Goal: Use online tool/utility: Utilize a website feature to perform a specific function

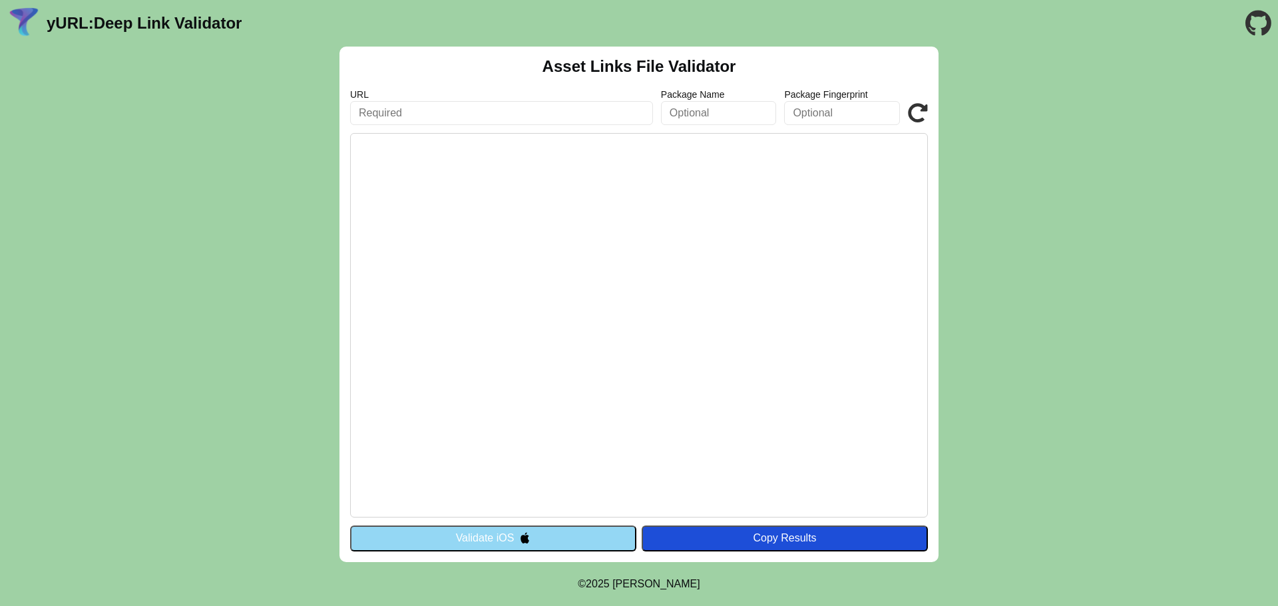
paste input "[URL][DOMAIN_NAME]"
type input "[URL][DOMAIN_NAME]"
click at [772, 542] on div "Copy Results" at bounding box center [784, 539] width 273 height 12
click at [916, 115] on icon at bounding box center [918, 113] width 20 height 20
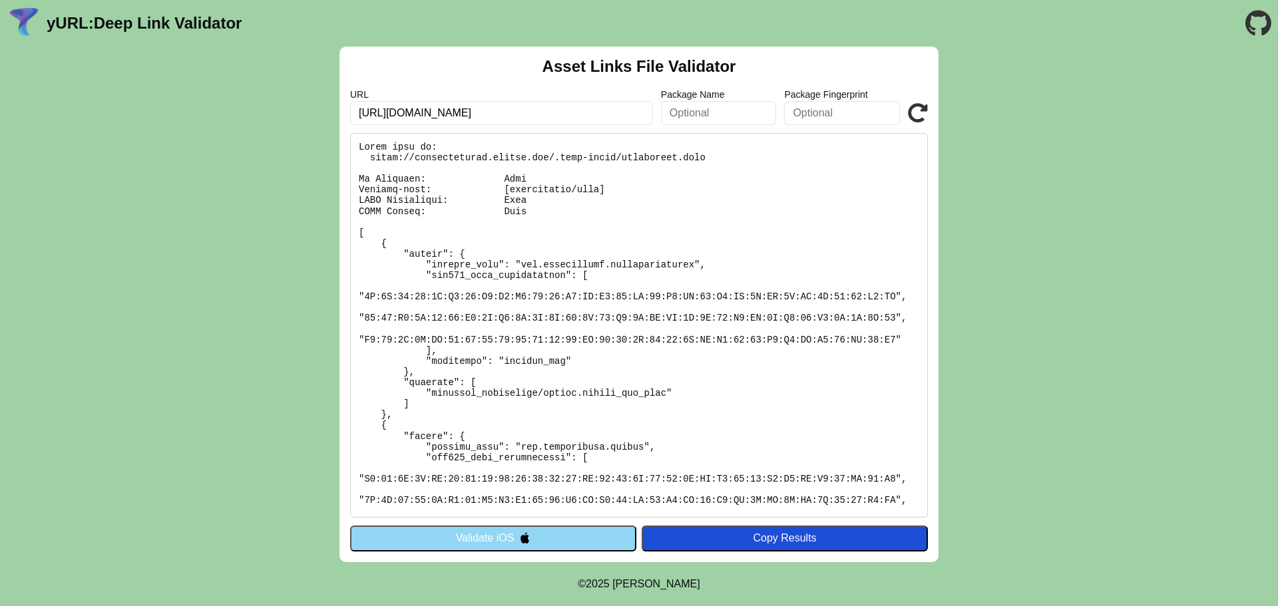
click at [725, 113] on input "text" at bounding box center [719, 113] width 116 height 24
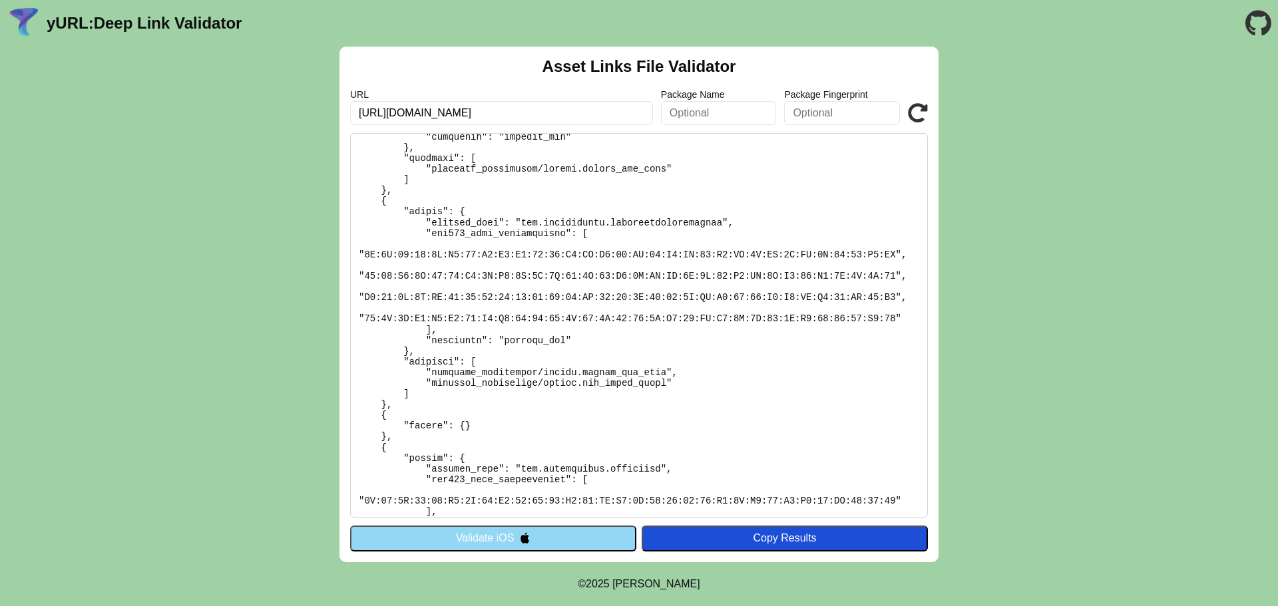
scroll to position [2600, 0]
